Goal: Information Seeking & Learning: Learn about a topic

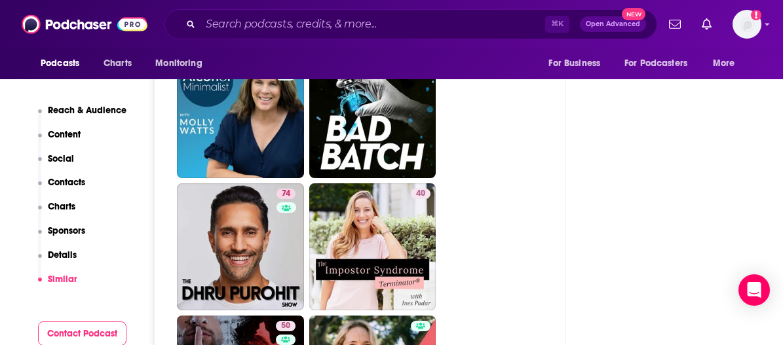
scroll to position [5962, 0]
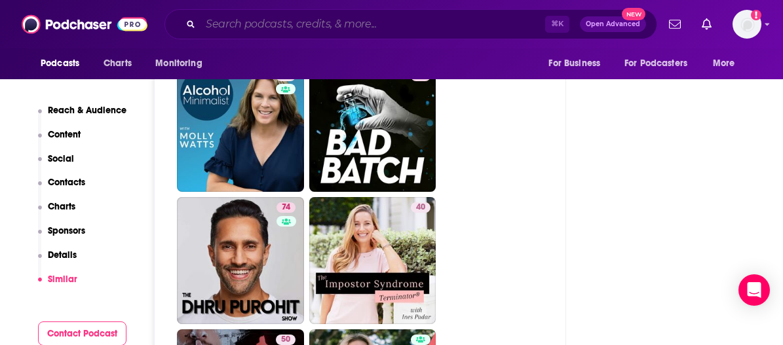
click at [298, 20] on input "Search podcasts, credits, & more..." at bounding box center [372, 24] width 345 height 21
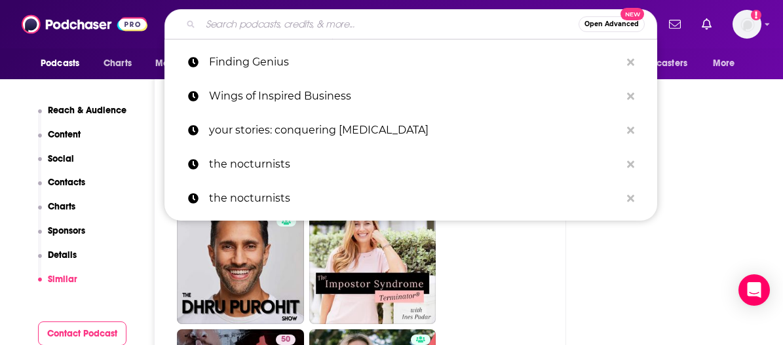
paste input "Thick No More"
type input "Thick No More"
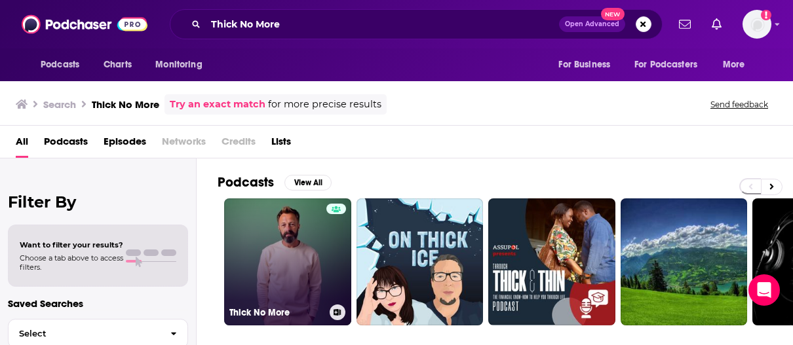
click at [322, 238] on link "Thick No More" at bounding box center [287, 262] width 127 height 127
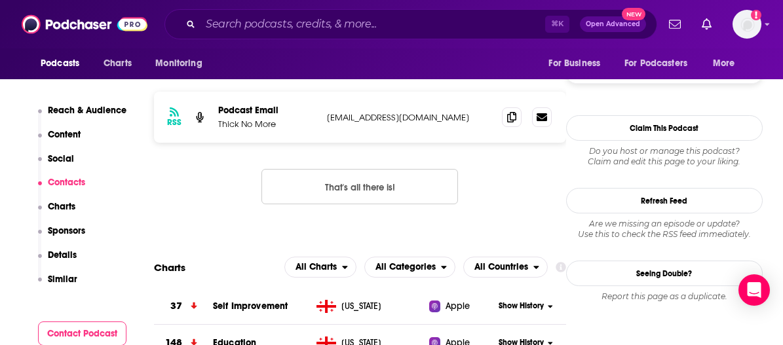
scroll to position [1002, 0]
